Goal: Task Accomplishment & Management: Complete application form

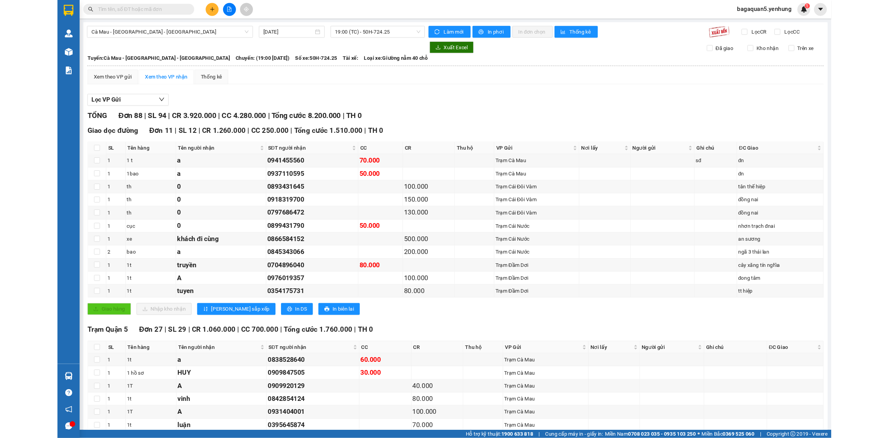
scroll to position [1265, 0]
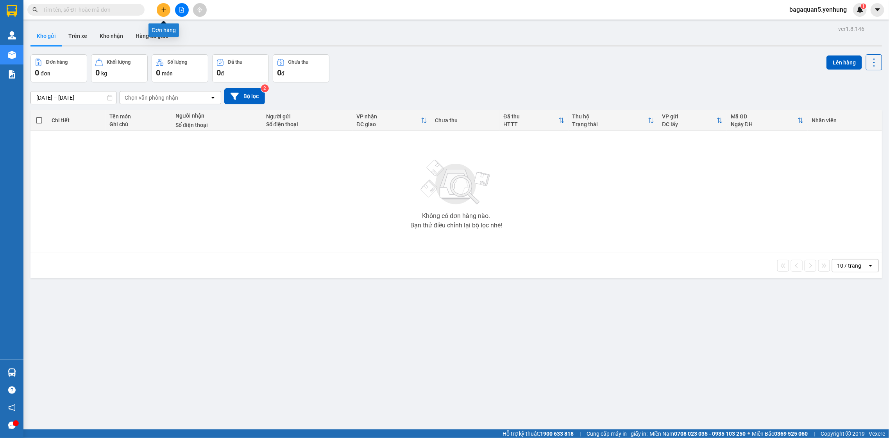
click at [159, 13] on button at bounding box center [164, 10] width 14 height 14
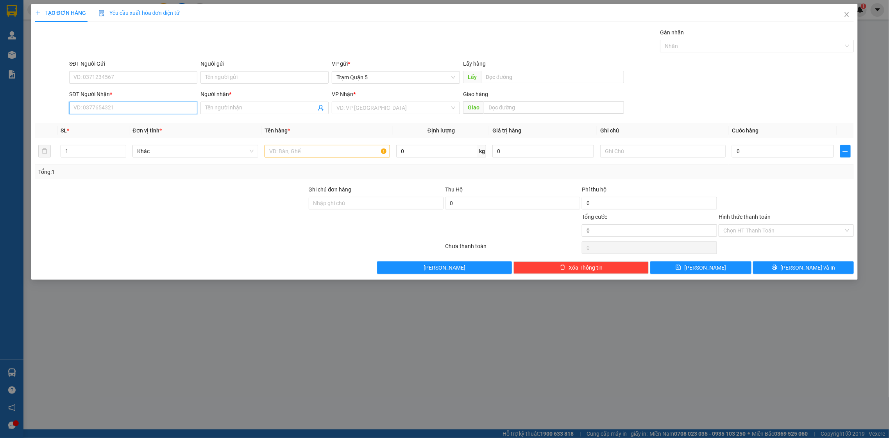
click at [84, 103] on input "SĐT Người Nhận *" at bounding box center [133, 108] width 128 height 13
type input "0"
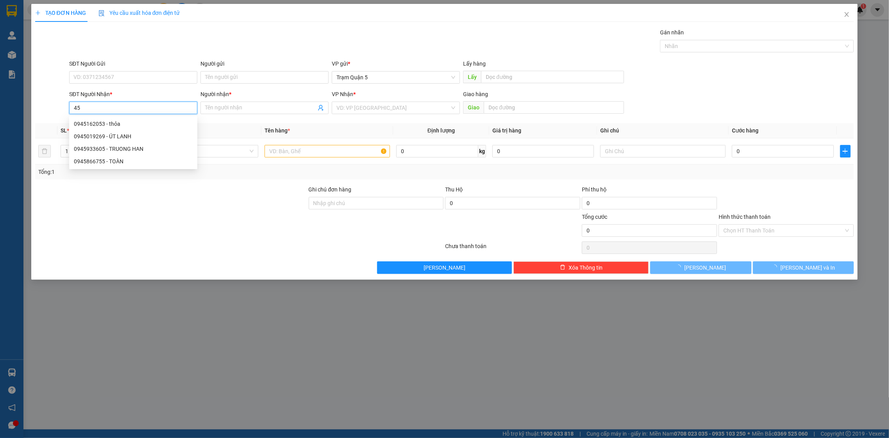
type input "4"
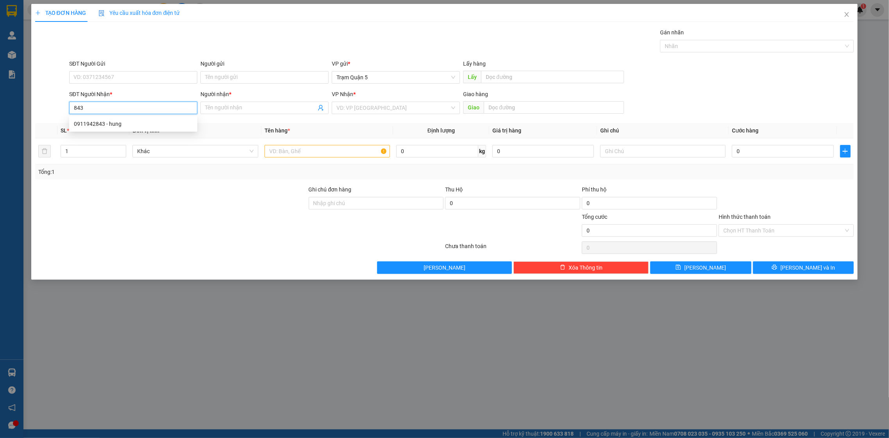
click at [159, 105] on input "843" at bounding box center [133, 108] width 128 height 13
drag, startPoint x: 156, startPoint y: 109, endPoint x: 148, endPoint y: 108, distance: 8.6
click at [152, 108] on input "843" at bounding box center [133, 108] width 128 height 13
click at [110, 122] on div "0945835849 - kiệt" at bounding box center [133, 124] width 119 height 9
type input "0945835849"
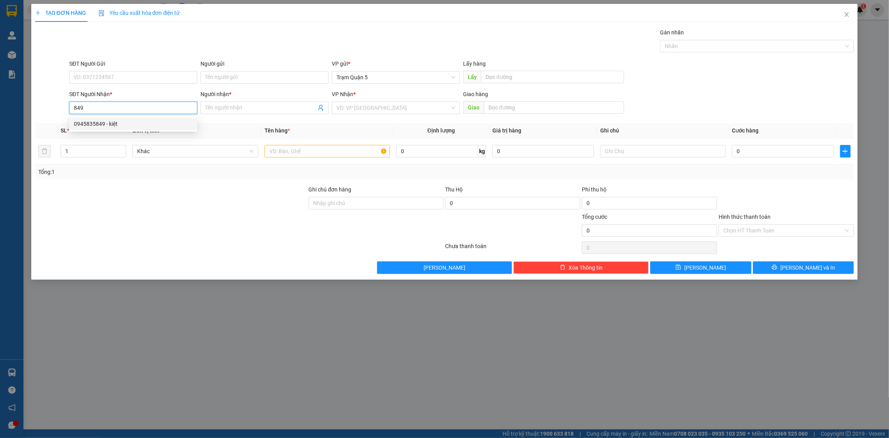
type input "kiệt"
type input "150.000"
type input "0945835849"
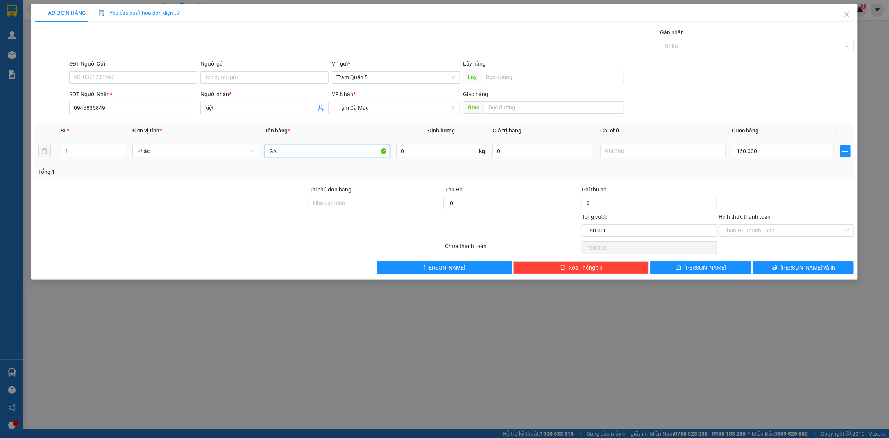
click at [304, 157] on input "GA" at bounding box center [328, 151] width 126 height 13
click at [306, 156] on input "GA" at bounding box center [328, 151] width 126 height 13
type input "G"
type input "th"
click at [797, 151] on input "150.000" at bounding box center [783, 151] width 102 height 13
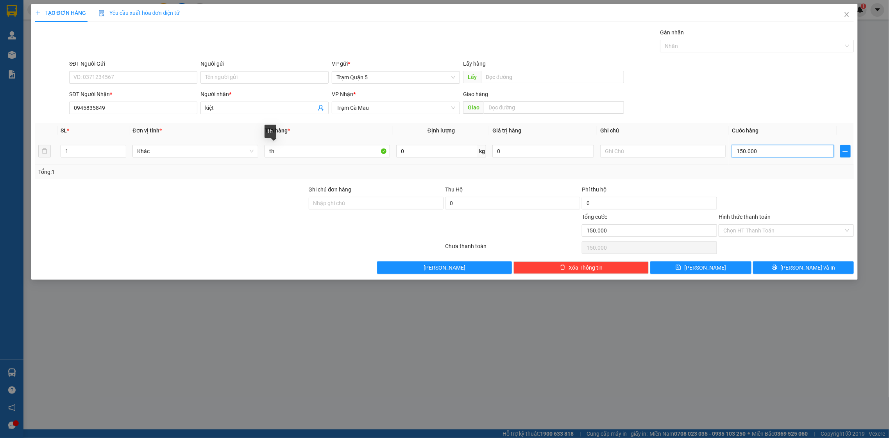
type input "0"
type input "6"
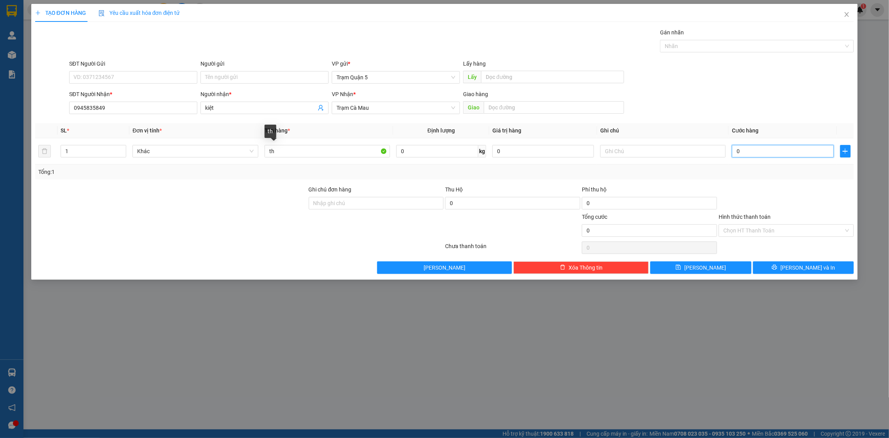
type input "06"
type input "60"
type input "060"
type input "60.000"
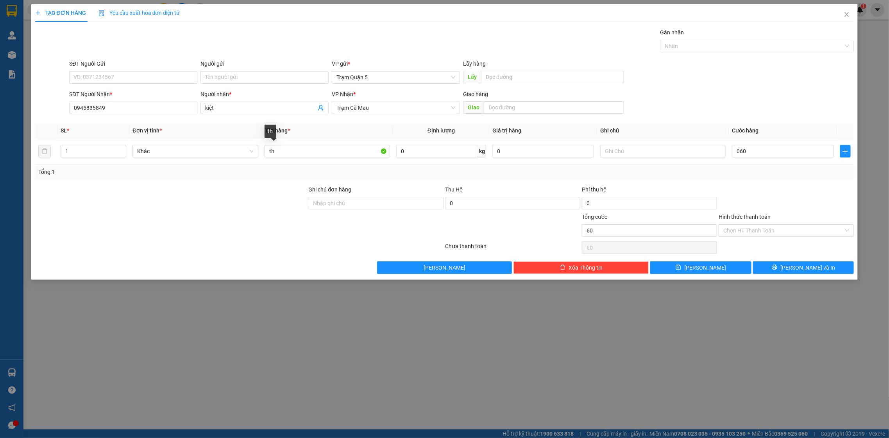
type input "60.000"
drag, startPoint x: 760, startPoint y: 177, endPoint x: 760, endPoint y: 183, distance: 5.1
click at [759, 179] on div "Tổng: 1" at bounding box center [444, 172] width 819 height 15
click at [784, 151] on input "60.000" at bounding box center [783, 151] width 102 height 13
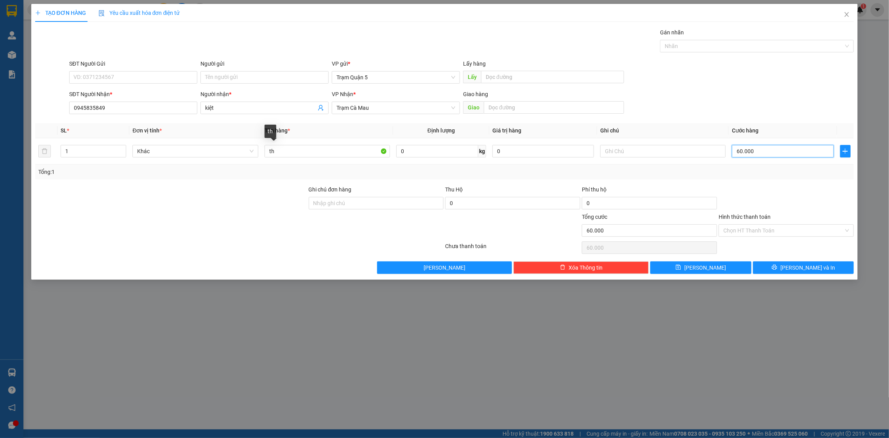
type input "0"
type input "5"
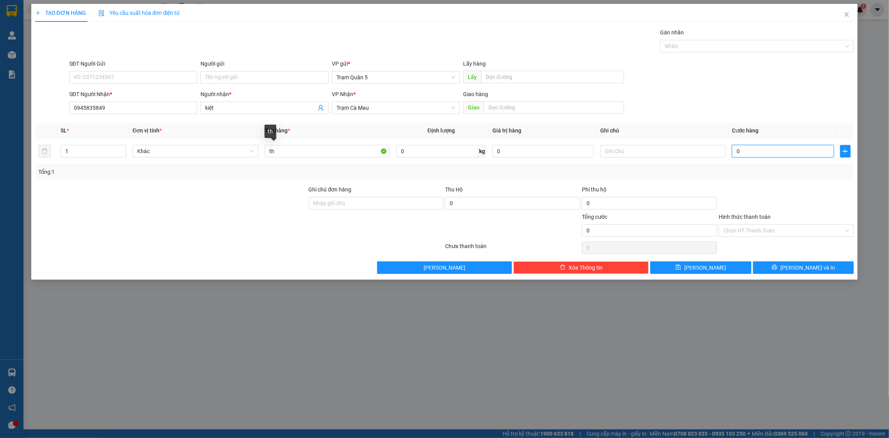
type input "05"
type input "50"
type input "050"
type input "5"
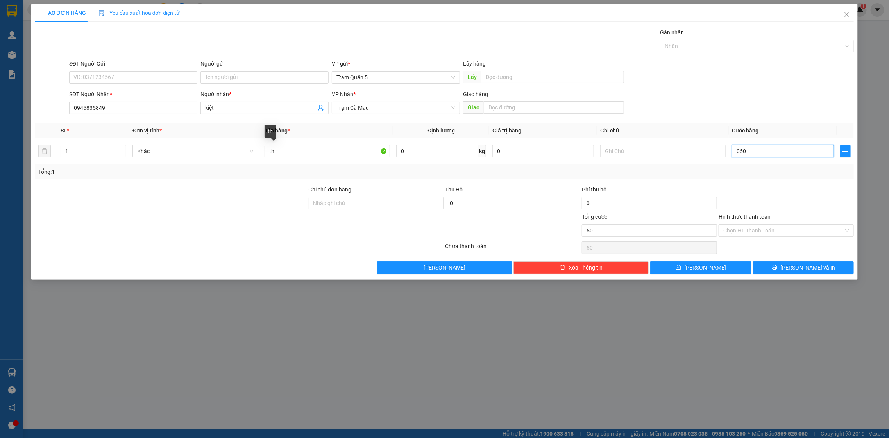
type input "5"
type input "05"
type input "0"
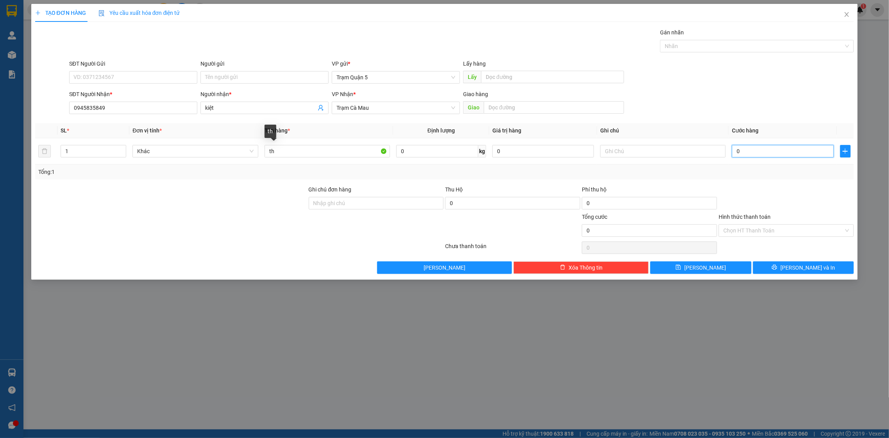
type input "6"
type input "06"
type input "60"
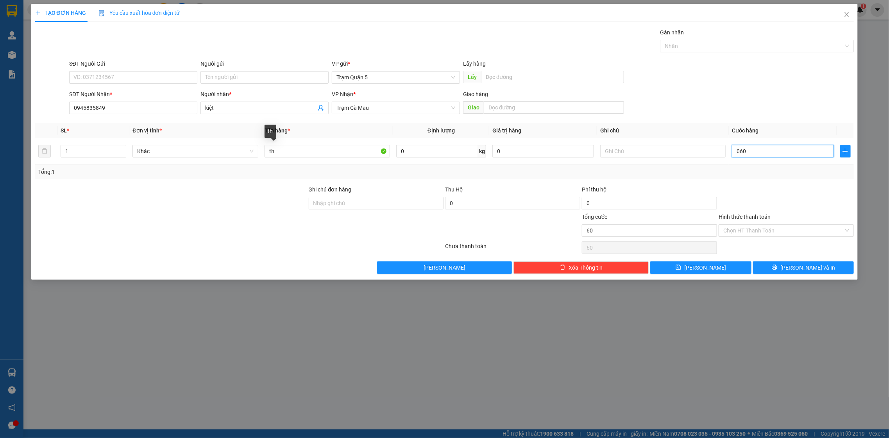
type input "060"
type input "60.000"
click at [744, 187] on div at bounding box center [786, 198] width 137 height 27
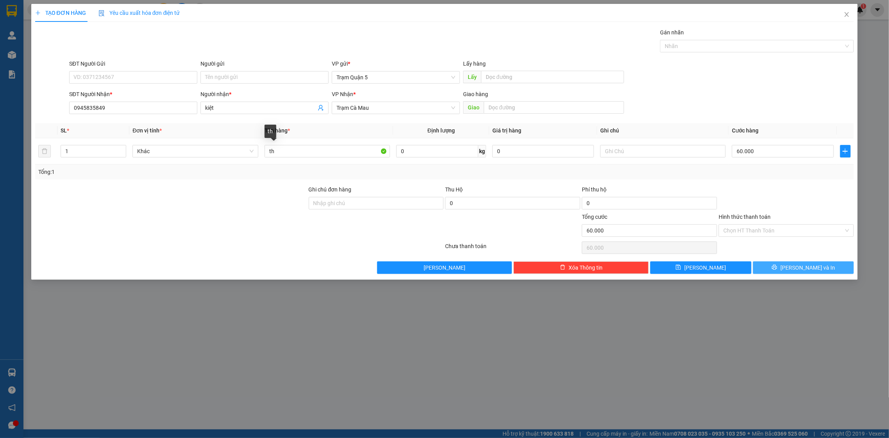
drag, startPoint x: 783, startPoint y: 264, endPoint x: 780, endPoint y: 260, distance: 5.3
click at [780, 261] on div "Transit Pickup Surcharge Ids Transit Deliver Surcharge Ids Transit Deliver Surc…" at bounding box center [444, 151] width 819 height 246
click at [797, 266] on button "Lưu và In" at bounding box center [803, 268] width 101 height 13
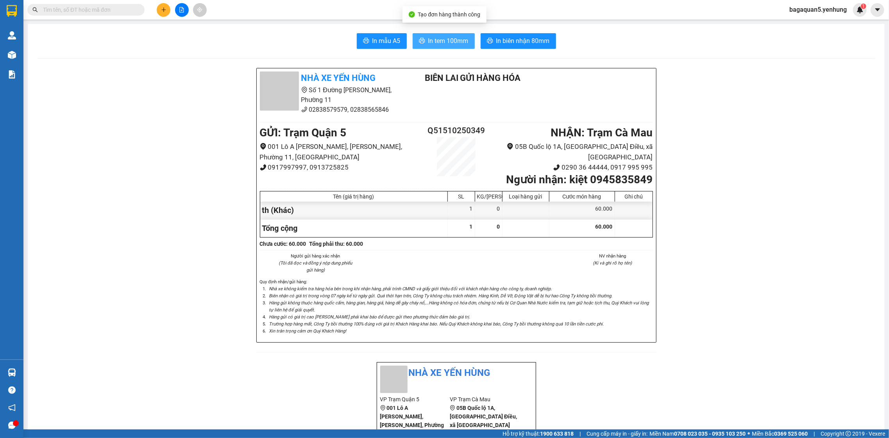
drag, startPoint x: 424, startPoint y: 41, endPoint x: 425, endPoint y: 58, distance: 16.5
click at [424, 46] on button "In tem 100mm" at bounding box center [444, 41] width 62 height 16
